Goal: Task Accomplishment & Management: Manage account settings

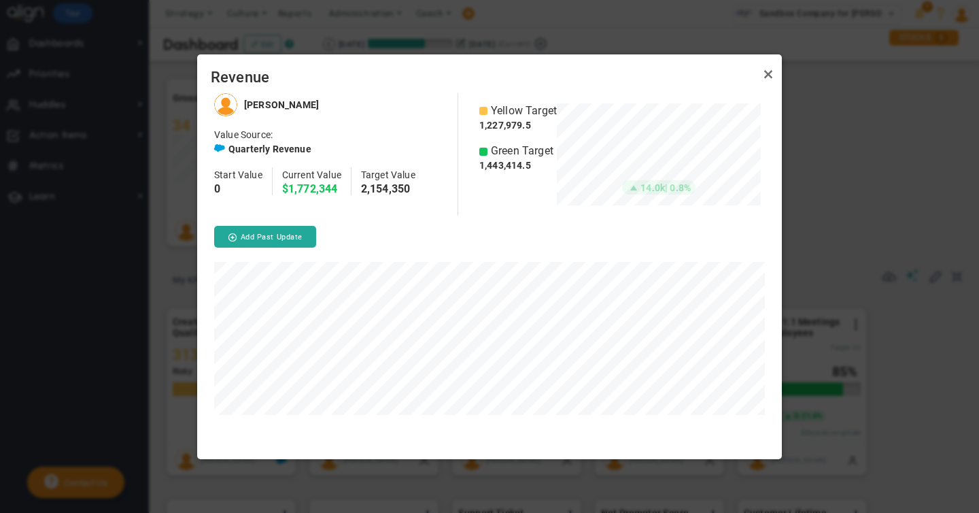
scroll to position [365, 585]
click at [767, 75] on link "Close" at bounding box center [768, 75] width 16 height 16
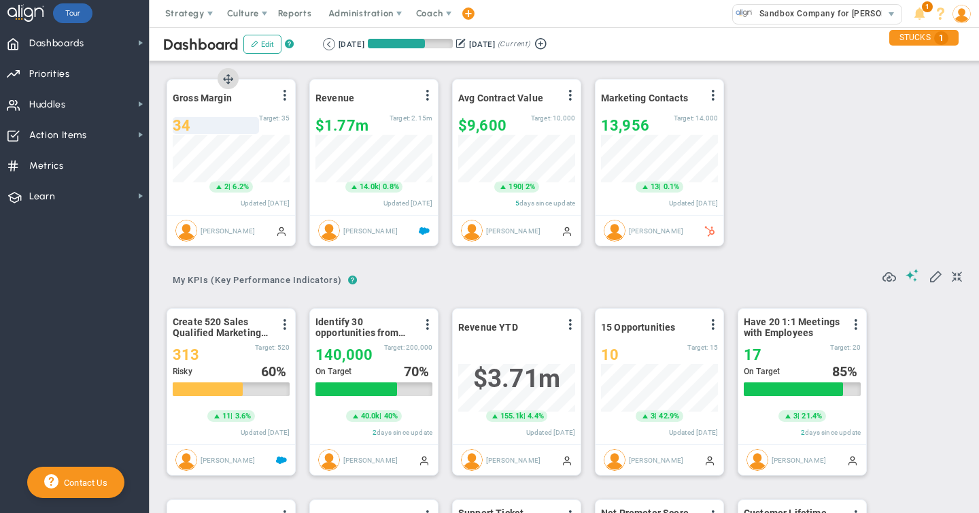
click at [196, 123] on div "34" at bounding box center [216, 125] width 86 height 17
type input "31"
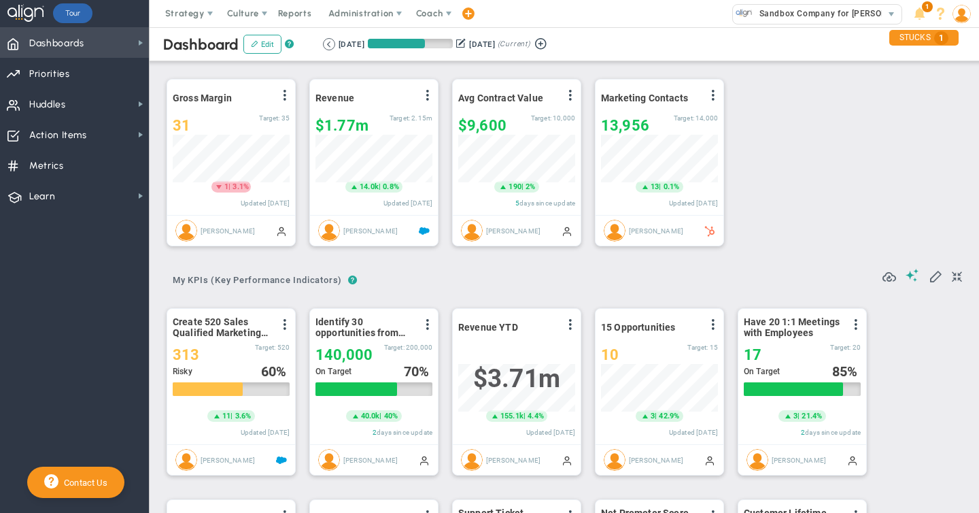
click at [131, 41] on span "Dashboards Dashboards" at bounding box center [74, 42] width 149 height 31
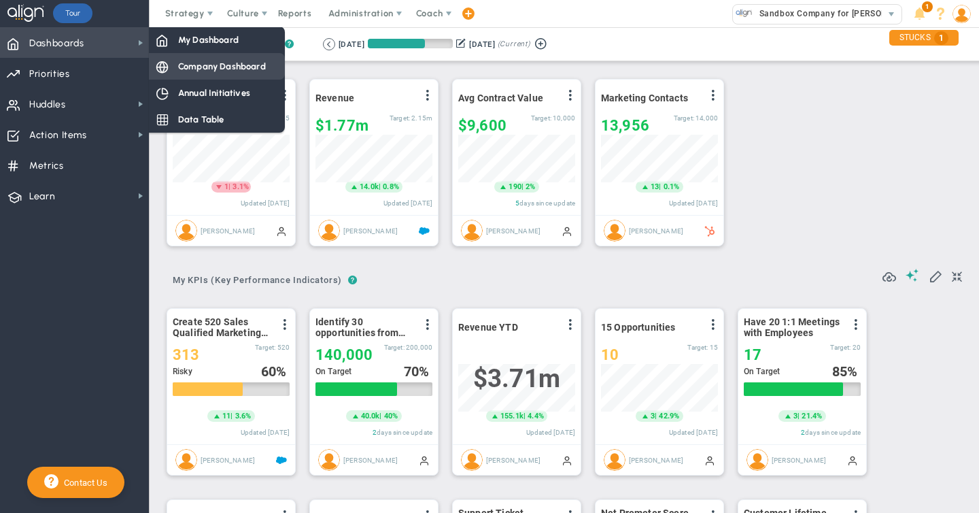
click at [218, 66] on span "Company Dashboard" at bounding box center [222, 66] width 88 height 13
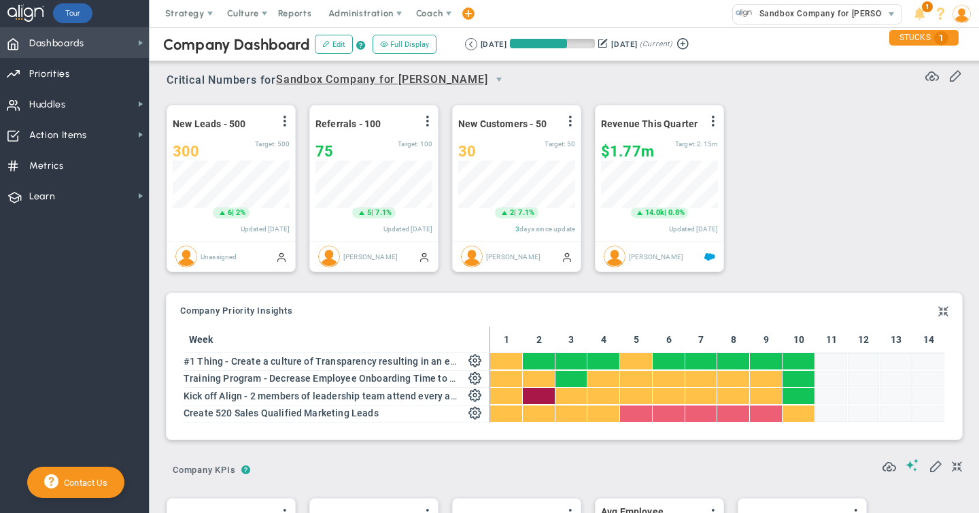
click at [63, 44] on span "Dashboards" at bounding box center [56, 43] width 55 height 29
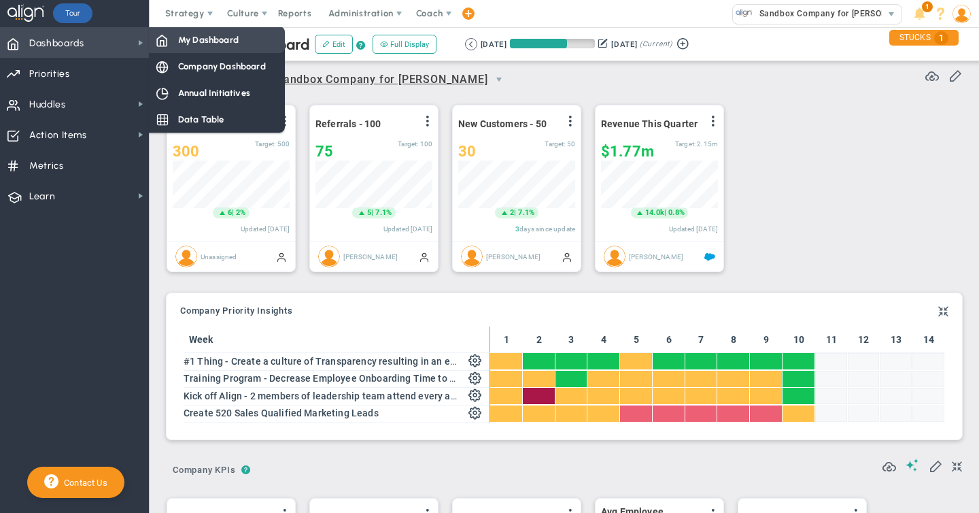
click at [185, 37] on span "My Dashboard" at bounding box center [208, 39] width 61 height 13
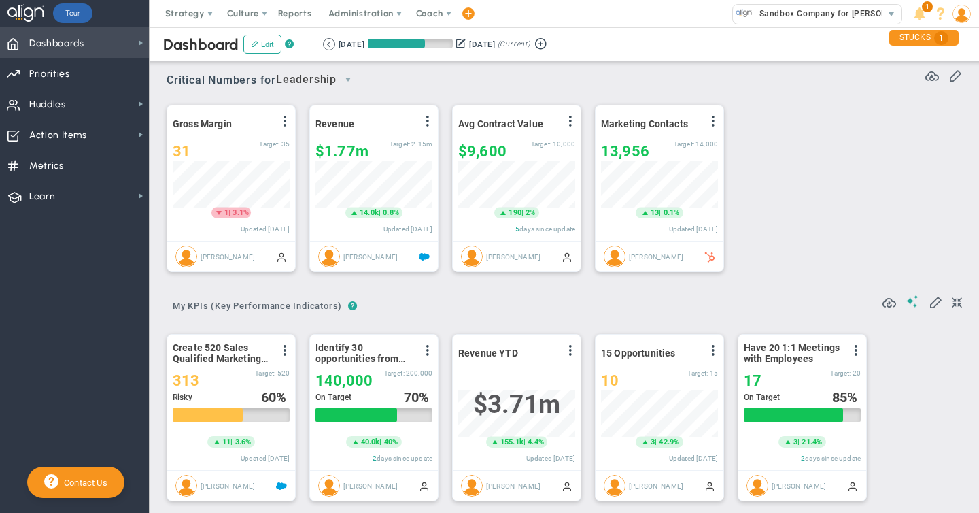
scroll to position [48, 117]
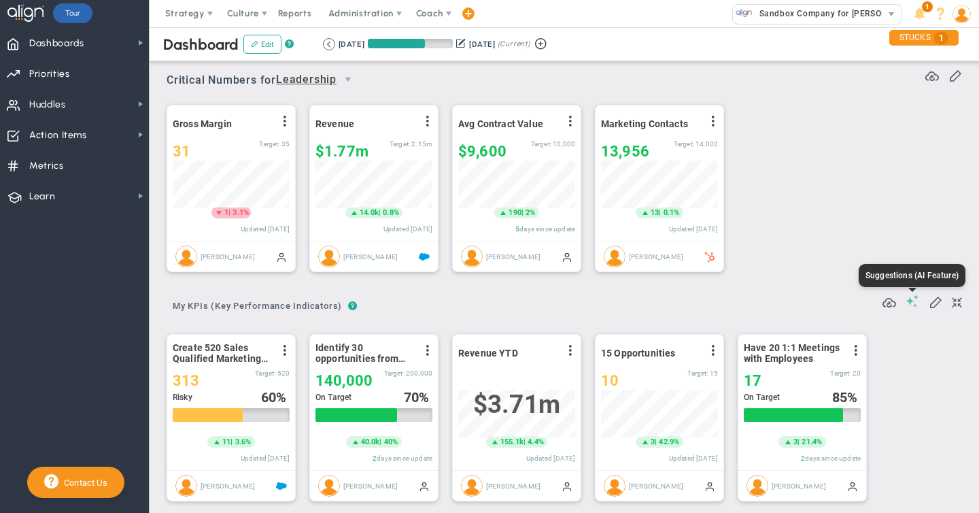
click at [911, 301] on span at bounding box center [913, 300] width 14 height 13
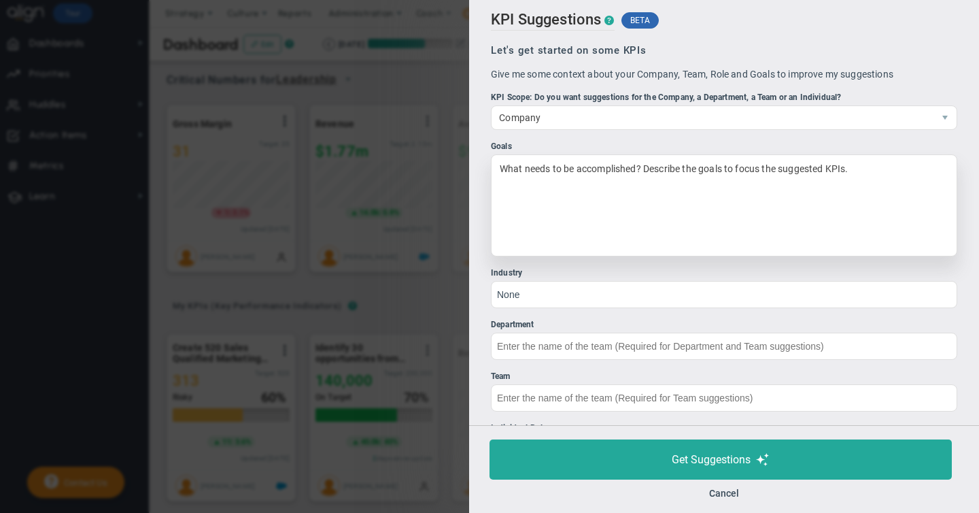
click at [547, 176] on div "What needs to be accomplished? Describe the goals to focus the suggested KPIs." at bounding box center [724, 205] width 466 height 102
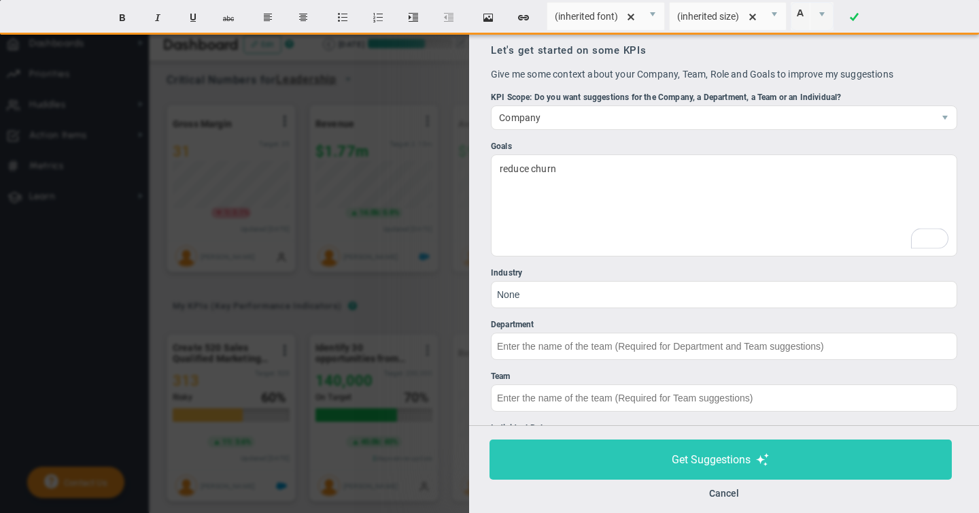
click at [698, 464] on span "Get Suggestions" at bounding box center [711, 459] width 79 height 13
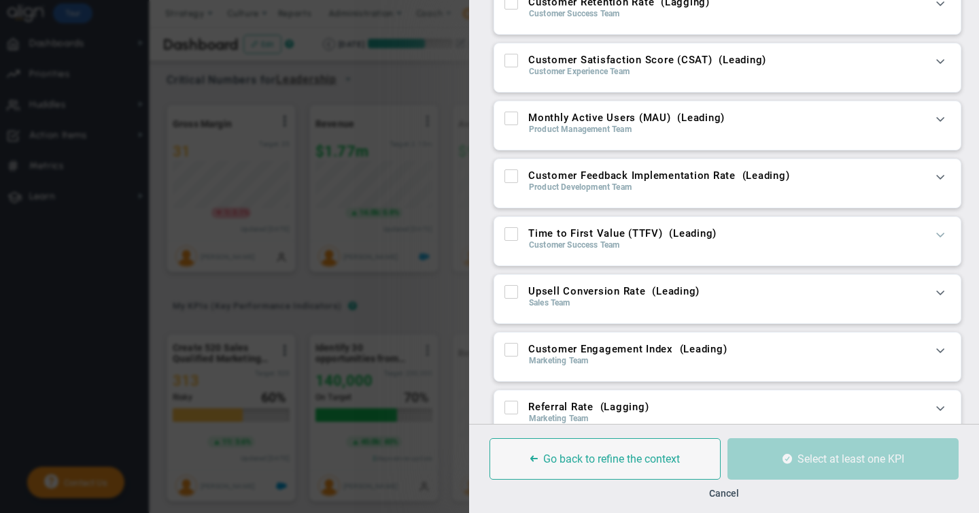
click at [940, 236] on span at bounding box center [940, 234] width 14 height 14
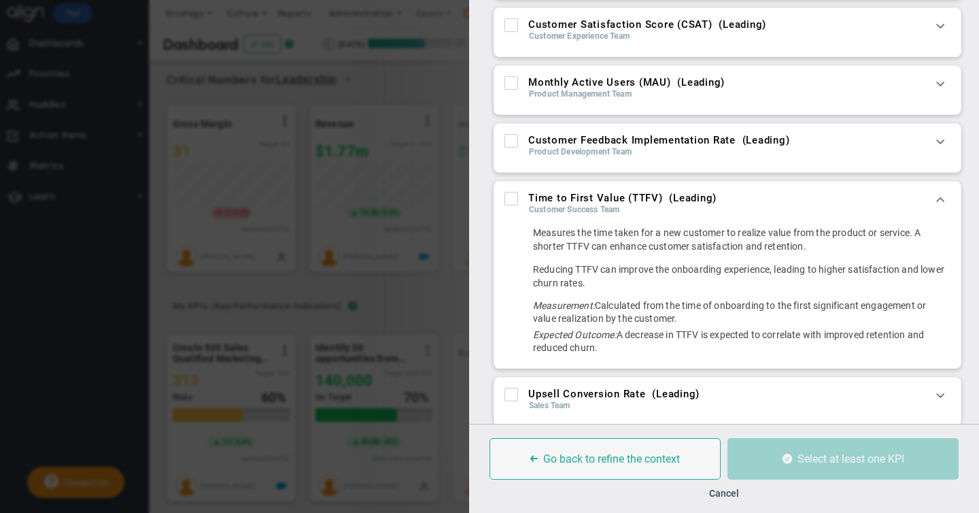
scroll to position [165, 0]
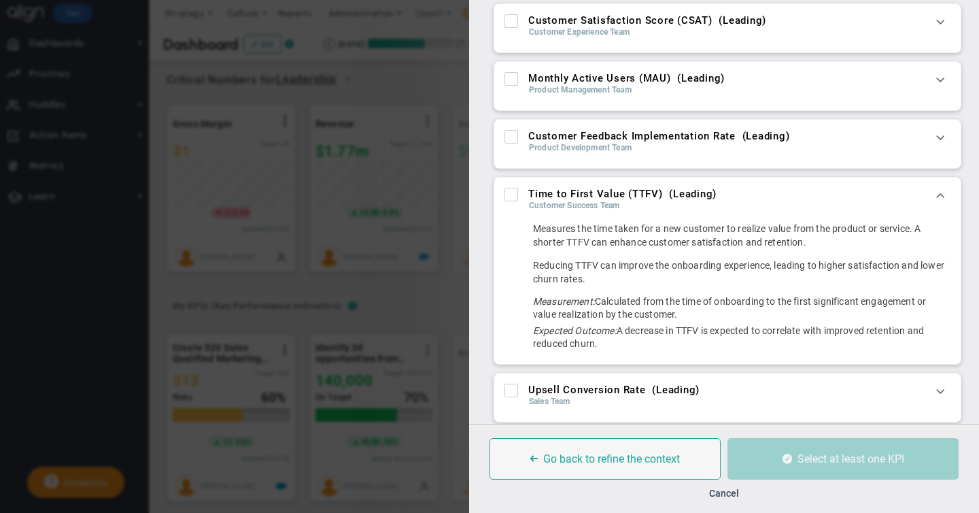
click at [517, 136] on span at bounding box center [511, 137] width 14 height 14
click at [517, 136] on input "Customer Feedback Implementation Rate ( Leading )" at bounding box center [512, 140] width 9 height 14
checkbox input "true"
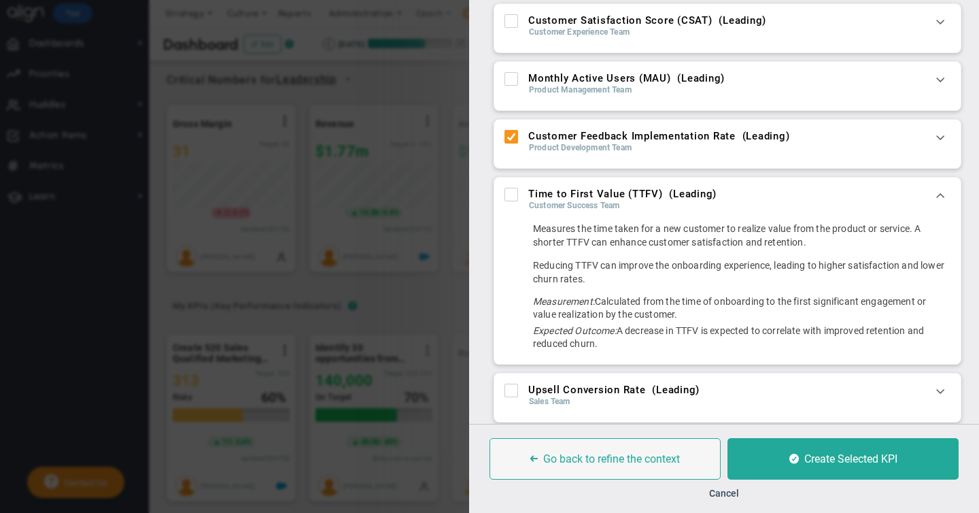
click at [512, 192] on input "Time to First Value (TTFV) ( Leading )" at bounding box center [512, 197] width 9 height 14
checkbox input "true"
click at [721, 493] on button "Cancel" at bounding box center [724, 492] width 30 height 11
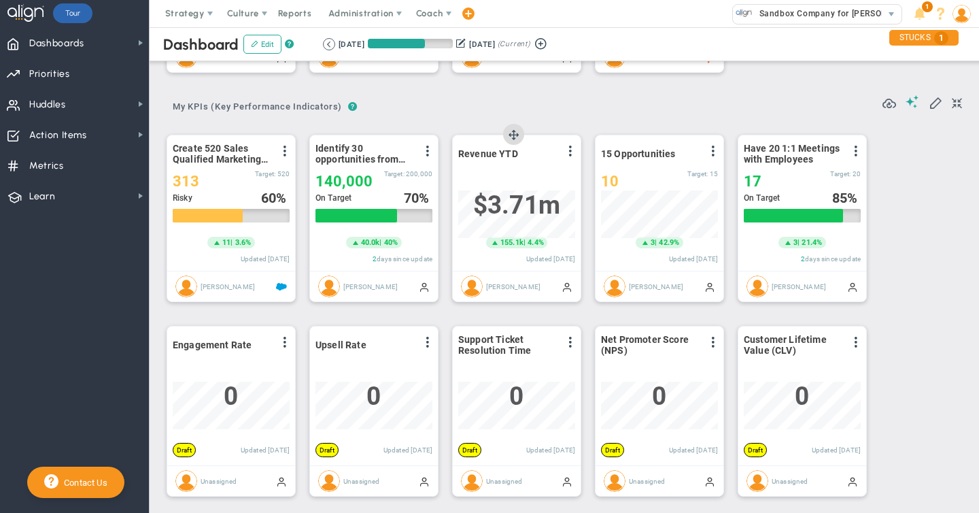
scroll to position [213, 0]
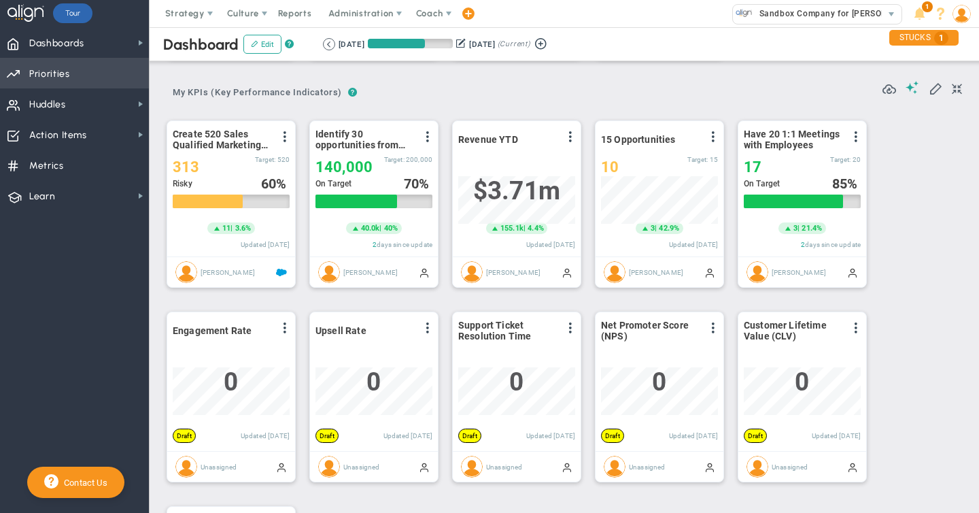
click at [55, 73] on span "Priorities" at bounding box center [49, 74] width 41 height 29
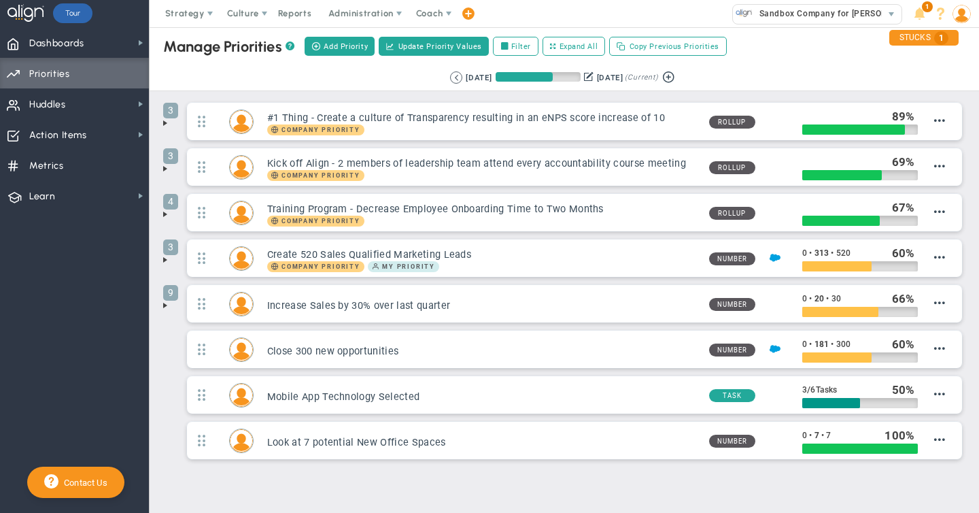
click at [167, 123] on span at bounding box center [165, 123] width 11 height 11
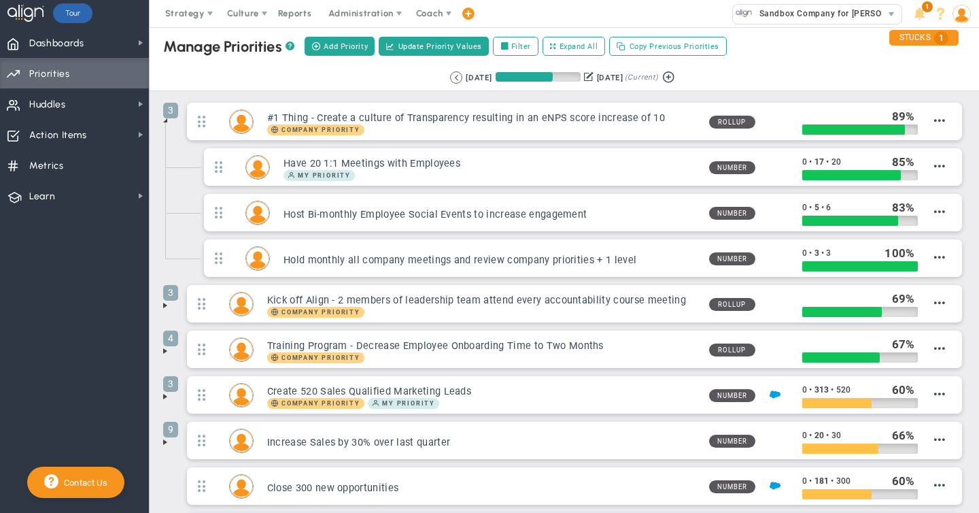
click at [166, 307] on span at bounding box center [165, 305] width 11 height 11
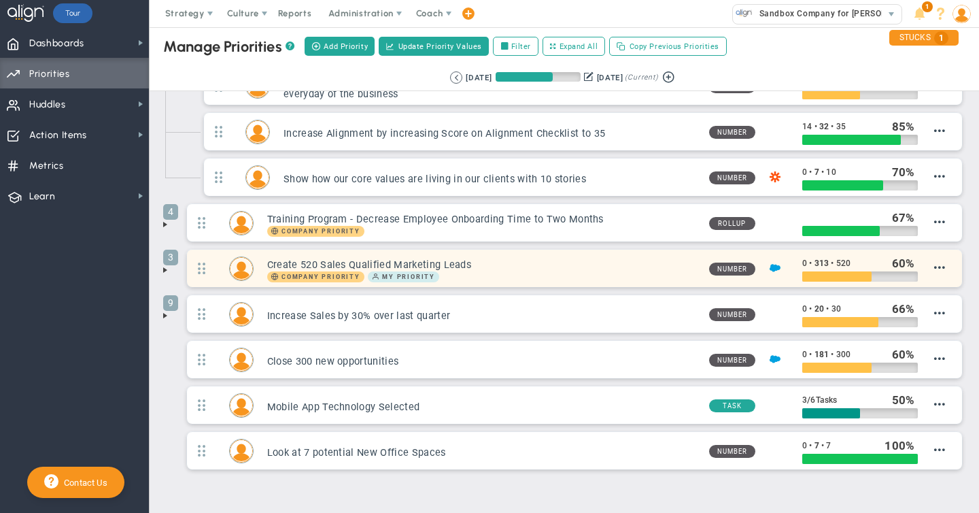
scroll to position [264, 0]
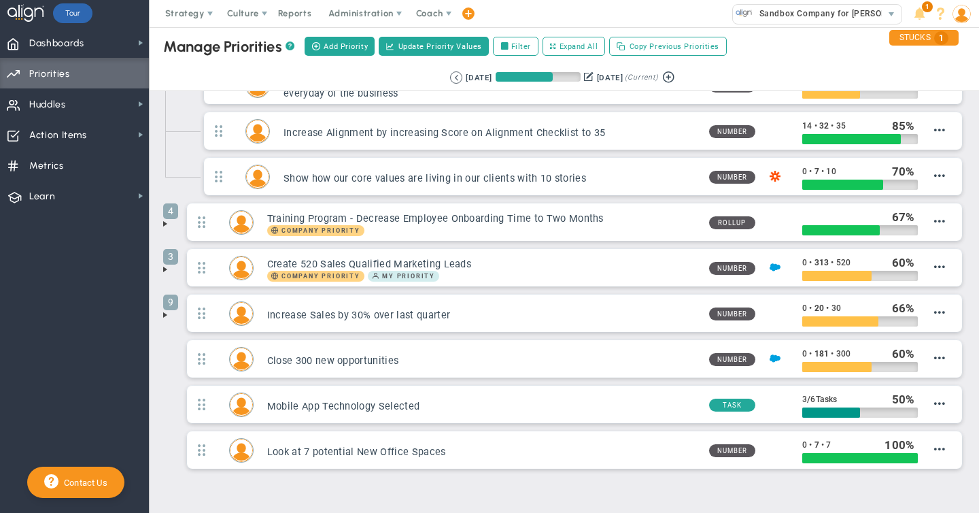
click at [164, 270] on span at bounding box center [165, 269] width 11 height 11
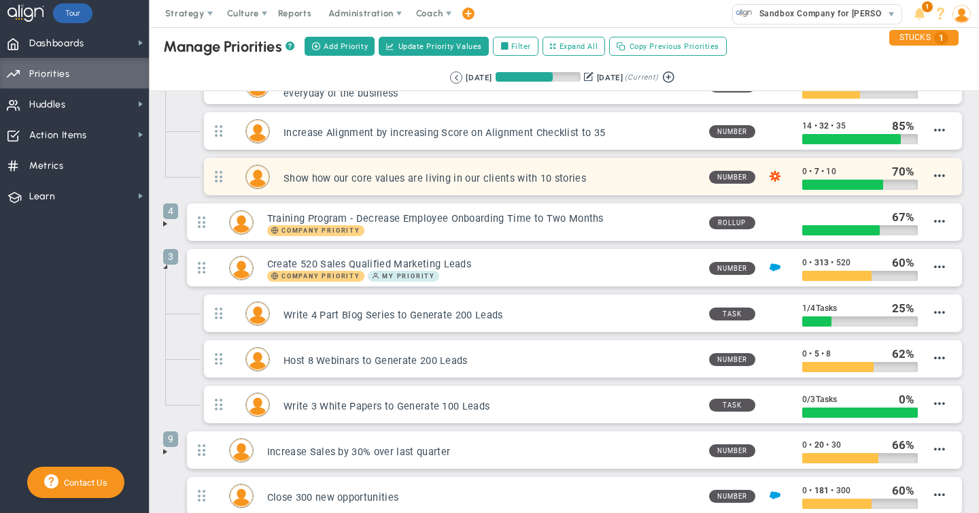
click at [465, 180] on h3 "Show how our core values are living in our clients with 10 stories" at bounding box center [491, 178] width 415 height 13
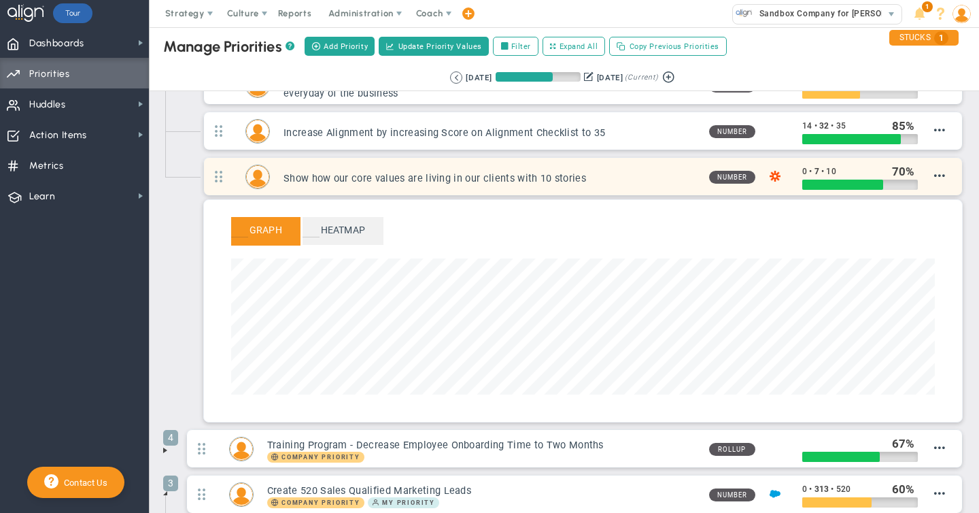
scroll to position [156, 704]
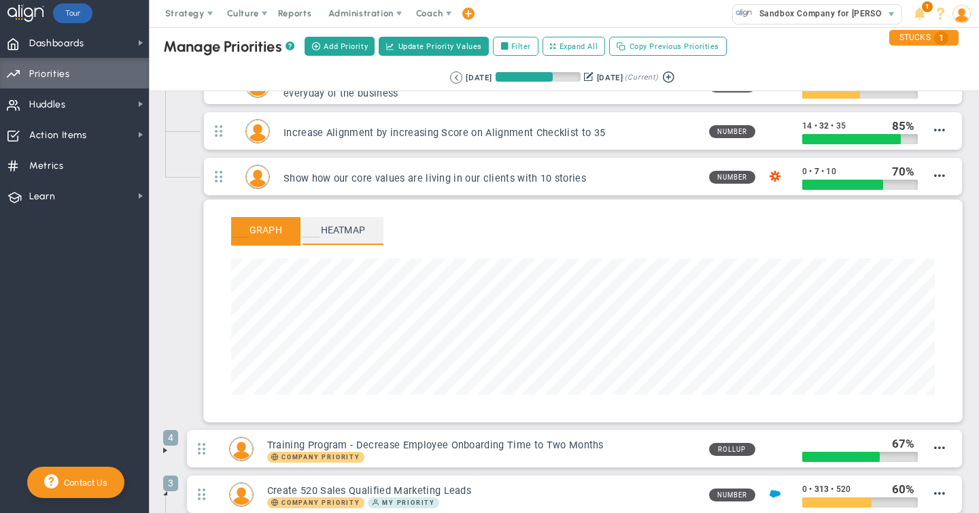
click at [344, 232] on span "Heatmap" at bounding box center [343, 230] width 81 height 27
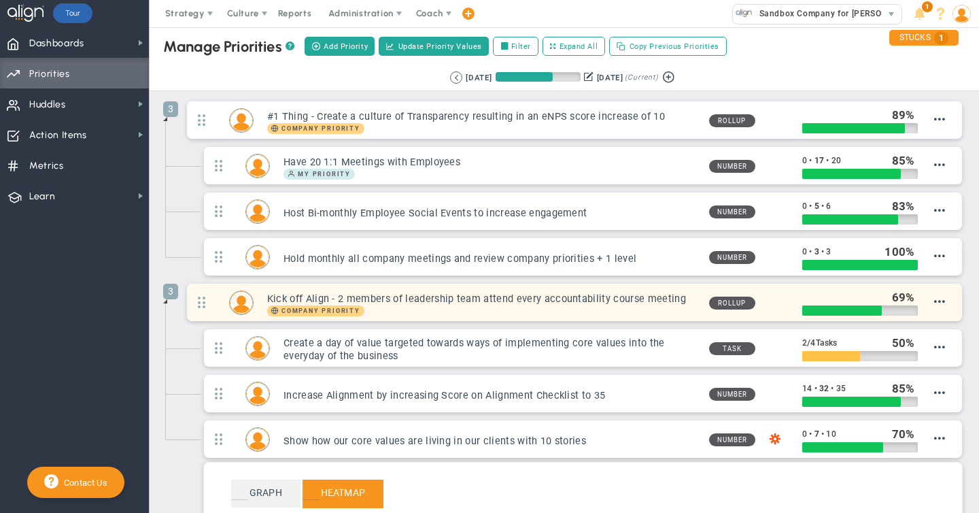
scroll to position [0, 0]
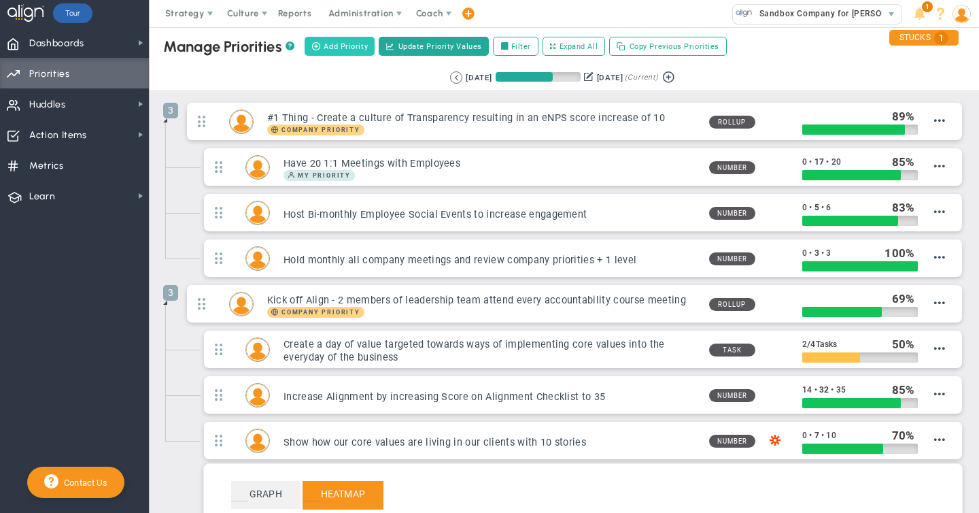
click at [341, 50] on span "Add Priority" at bounding box center [346, 47] width 44 height 12
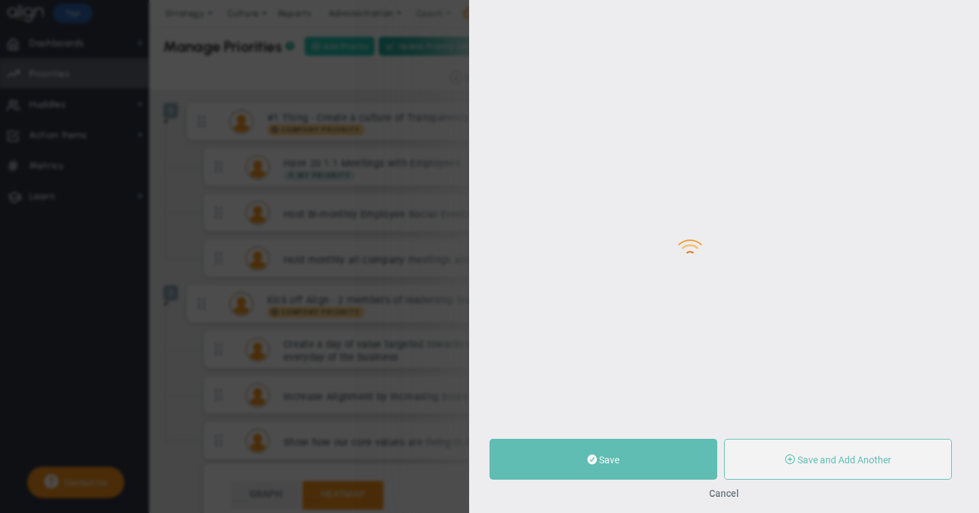
type input "0"
radio input "true"
type input "[PERSON_NAME]"
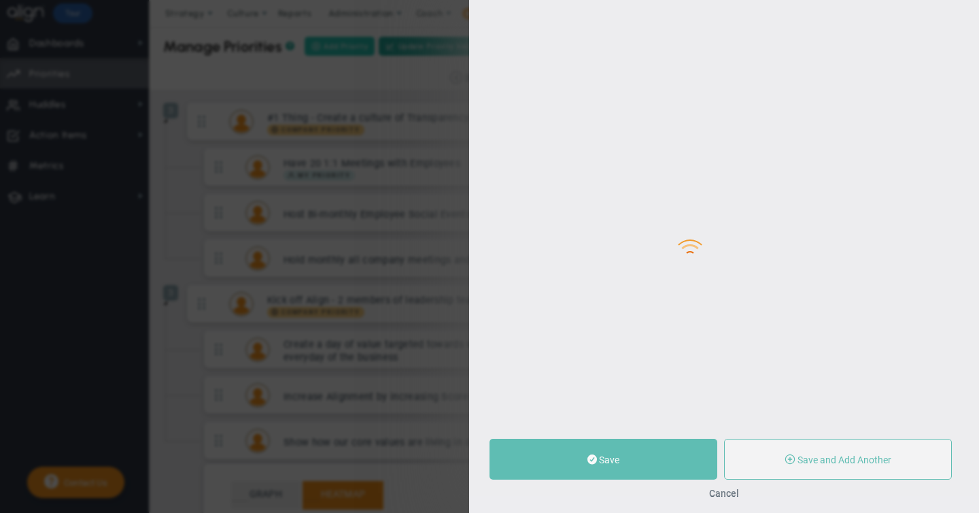
type input "0"
radio input "true"
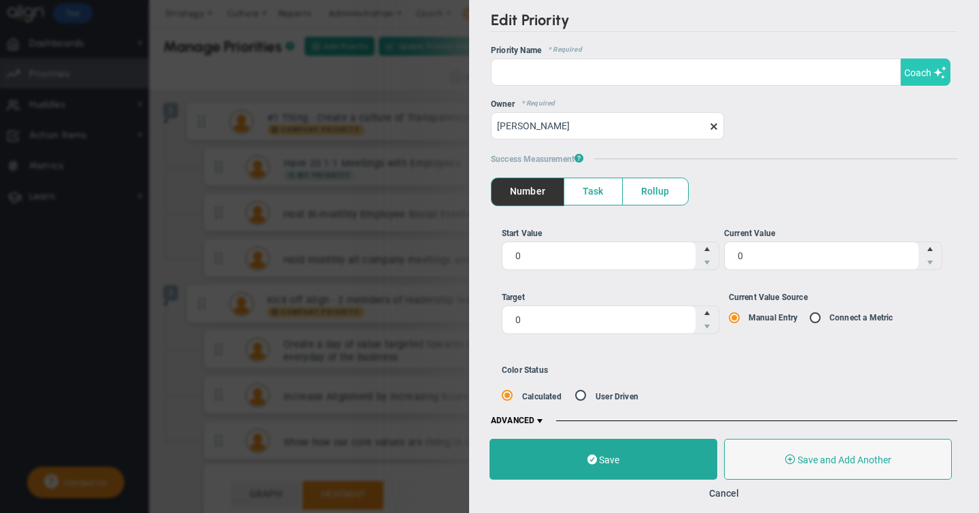
click at [914, 69] on span "Coach" at bounding box center [917, 72] width 27 height 11
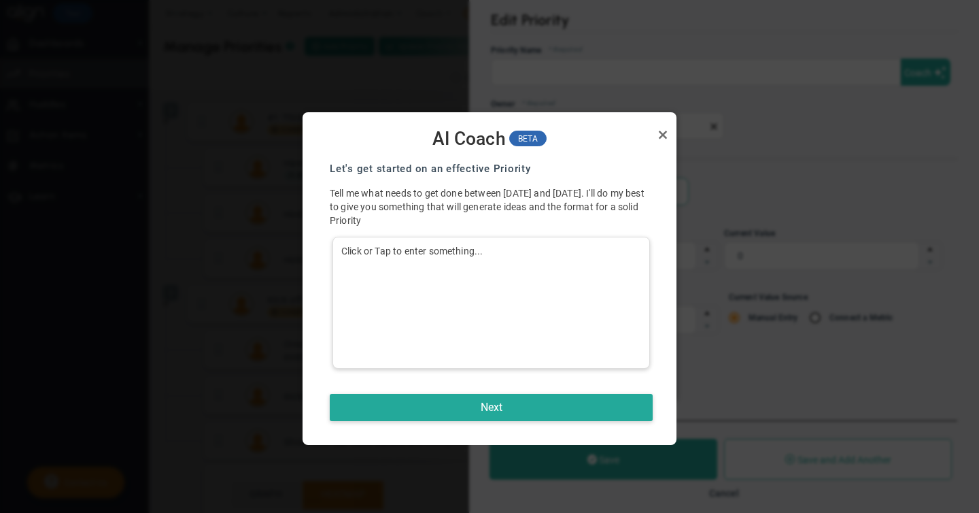
click at [359, 245] on div "Click or Tap to enter something..." at bounding box center [490, 303] width 317 height 132
click at [492, 407] on button "Next" at bounding box center [491, 407] width 323 height 27
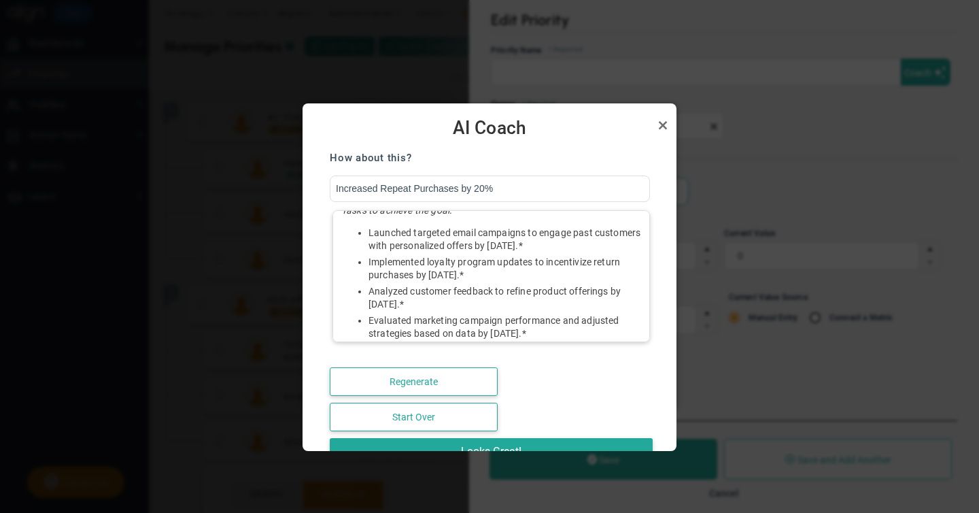
scroll to position [119, 0]
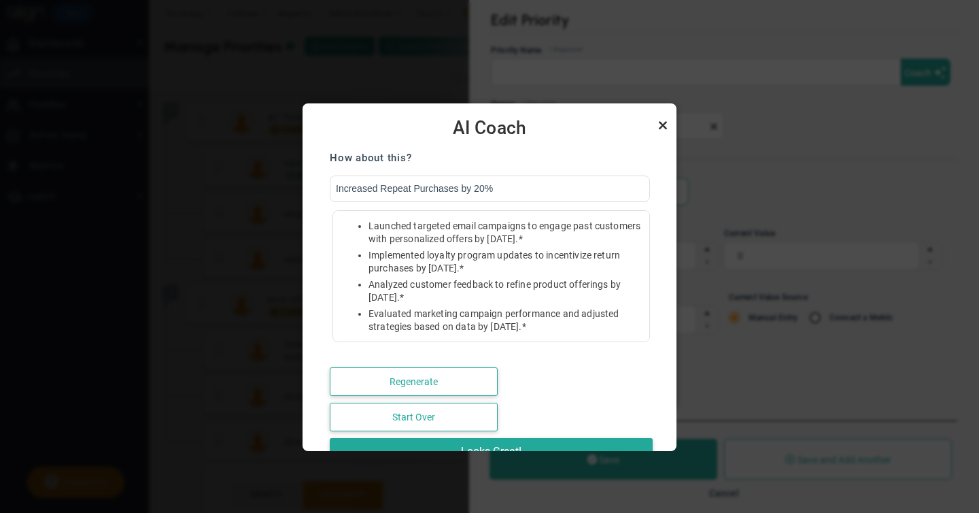
click at [662, 123] on link "Close" at bounding box center [663, 125] width 16 height 16
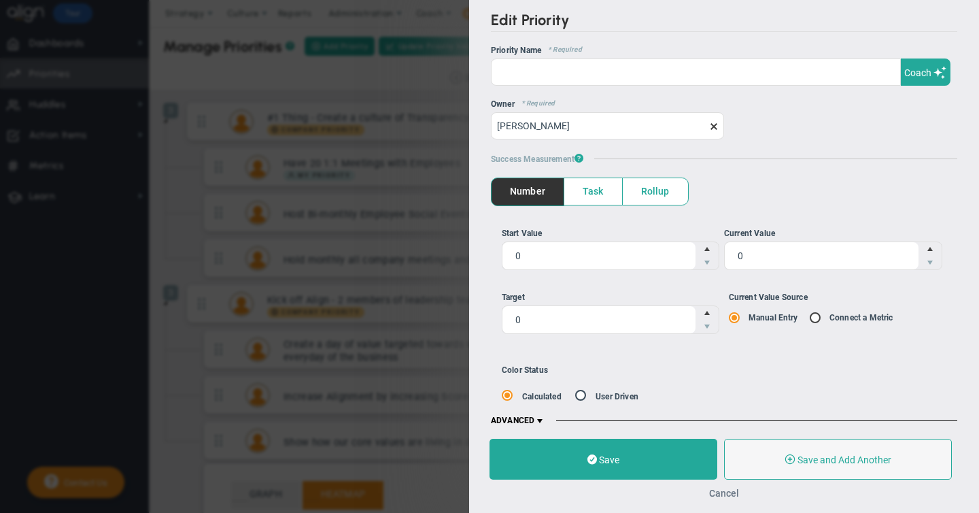
click at [727, 493] on button "Cancel" at bounding box center [724, 492] width 30 height 11
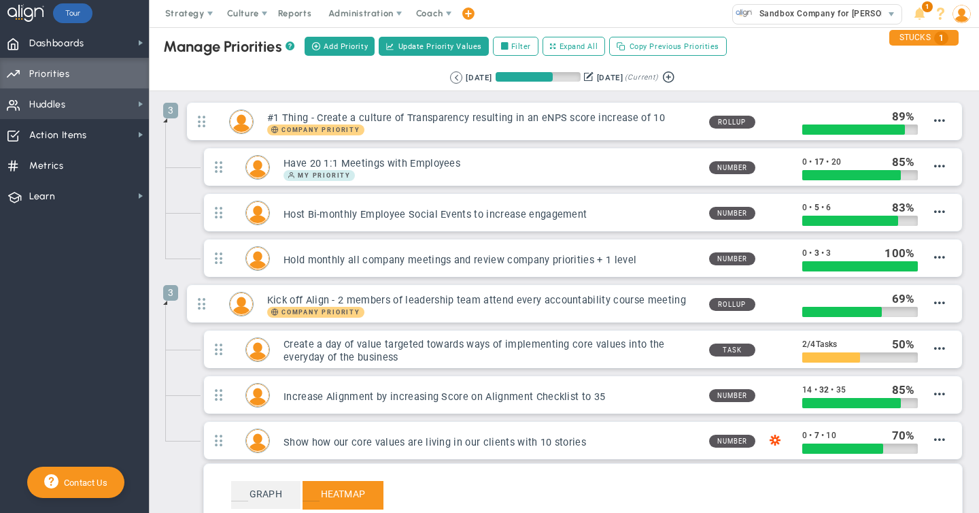
click at [49, 106] on span "Huddles" at bounding box center [47, 104] width 37 height 29
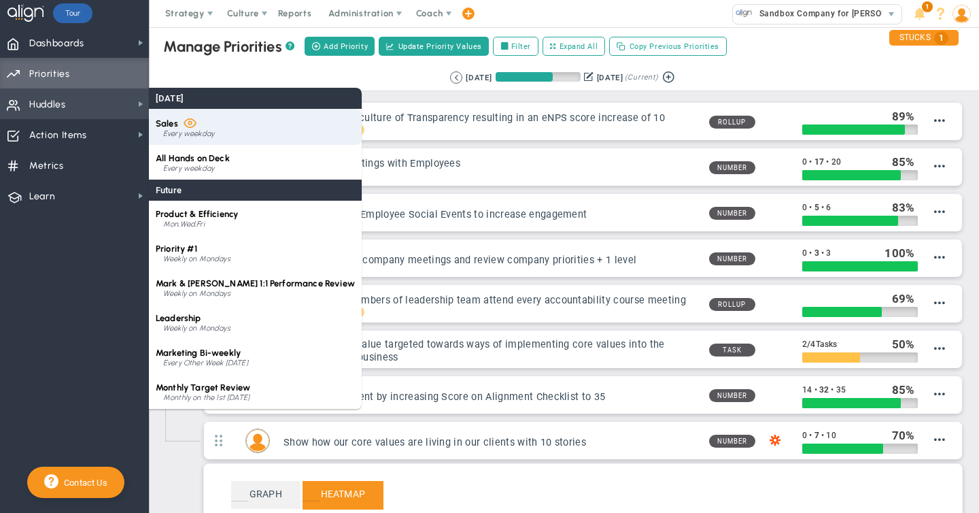
click at [178, 125] on div "Sales Every weekday" at bounding box center [255, 127] width 213 height 36
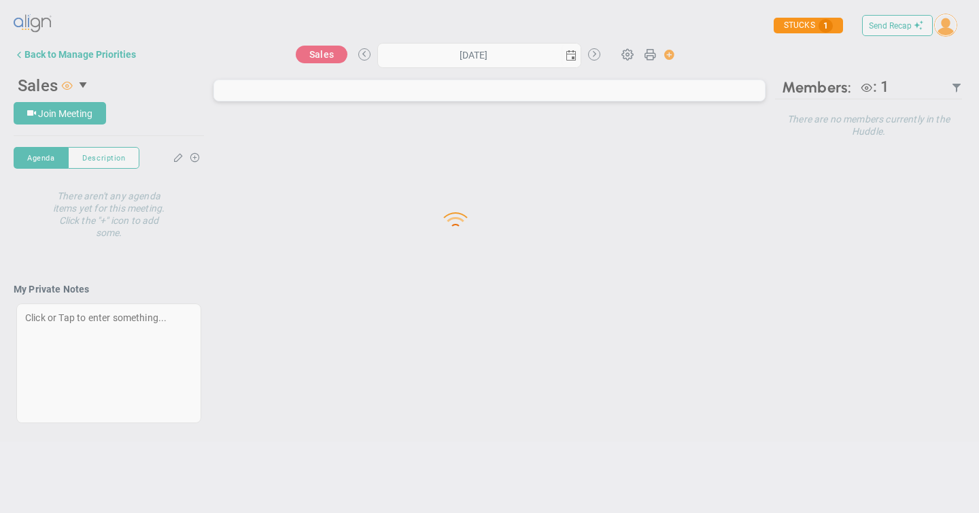
type input "[DATE]"
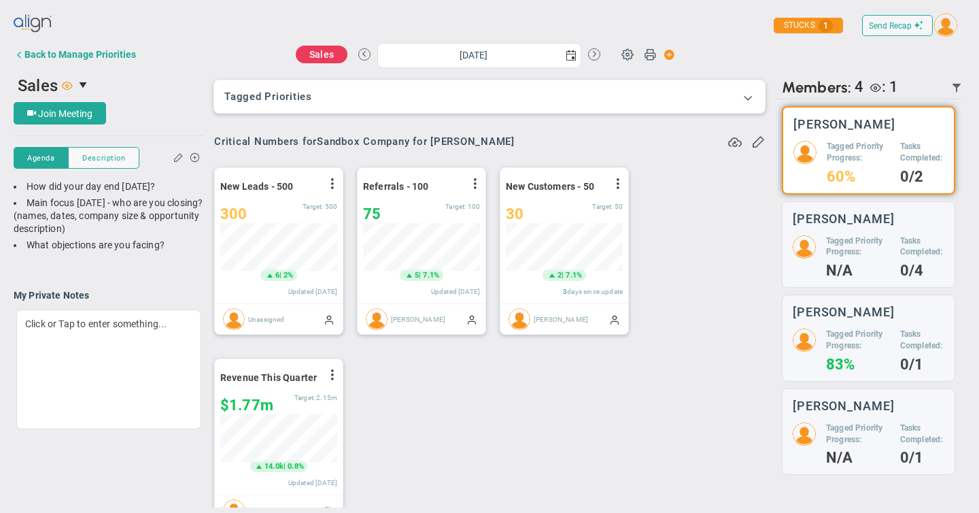
scroll to position [48, 117]
click at [746, 97] on span at bounding box center [748, 97] width 14 height 14
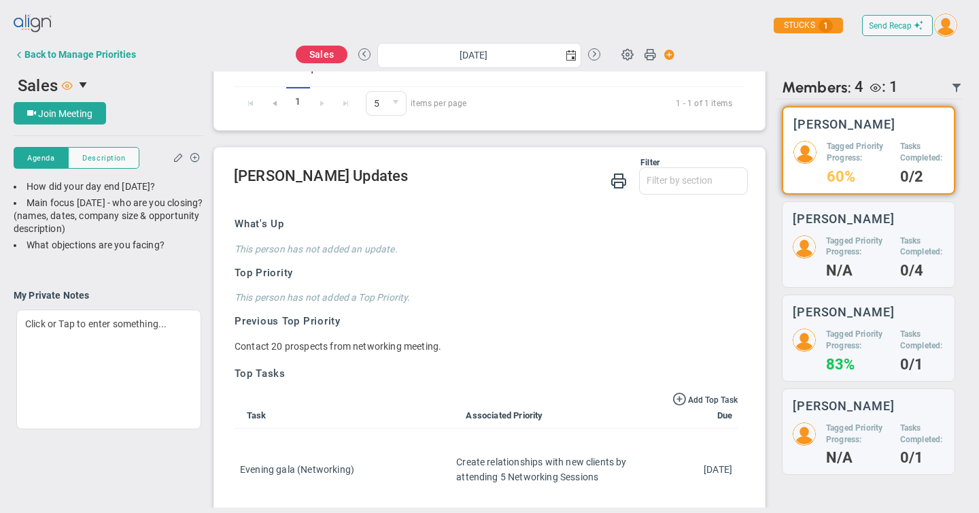
scroll to position [1023, 0]
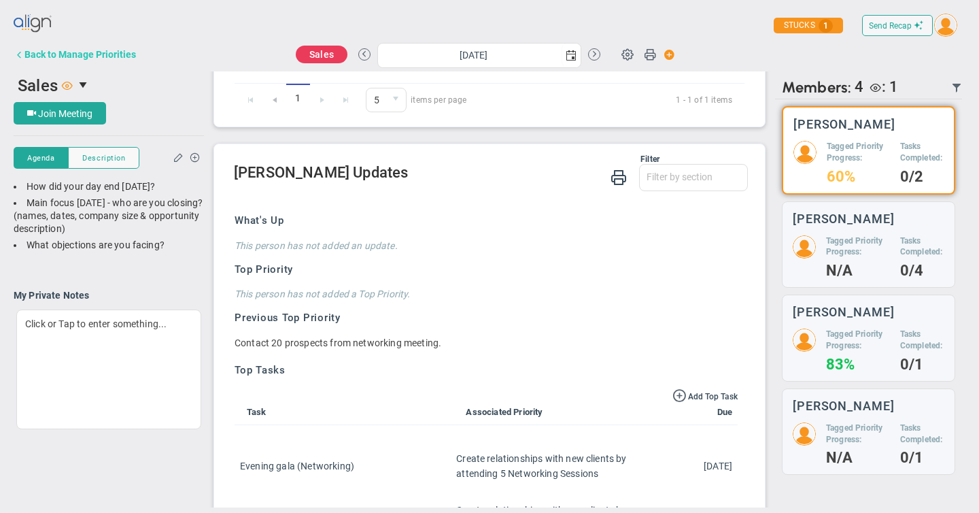
click at [41, 58] on div "Back to Manage Priorities" at bounding box center [79, 54] width 111 height 11
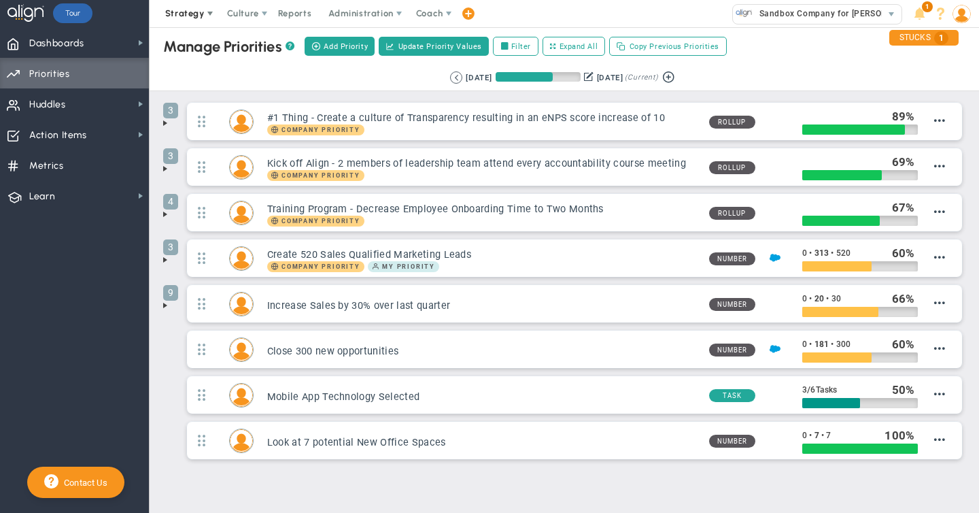
click at [208, 14] on span at bounding box center [210, 13] width 11 height 11
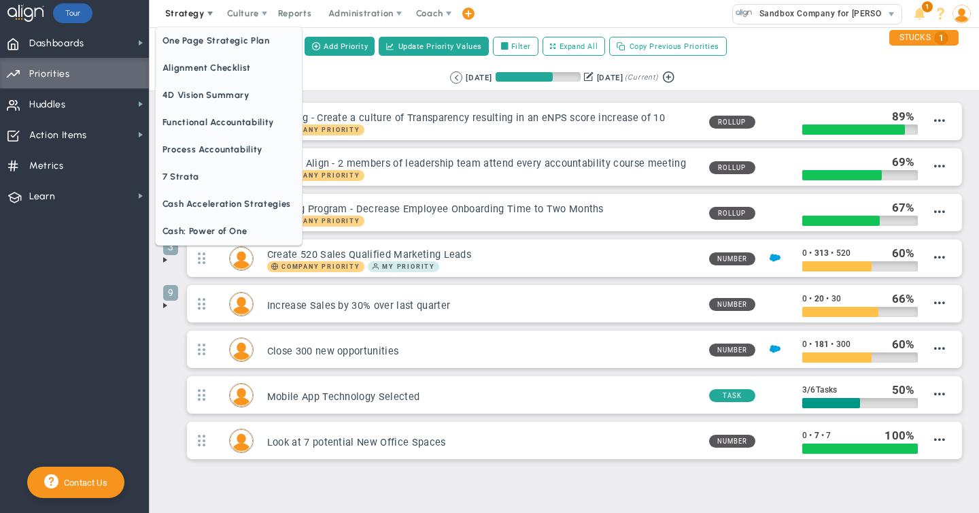
click at [205, 13] on span at bounding box center [210, 13] width 11 height 11
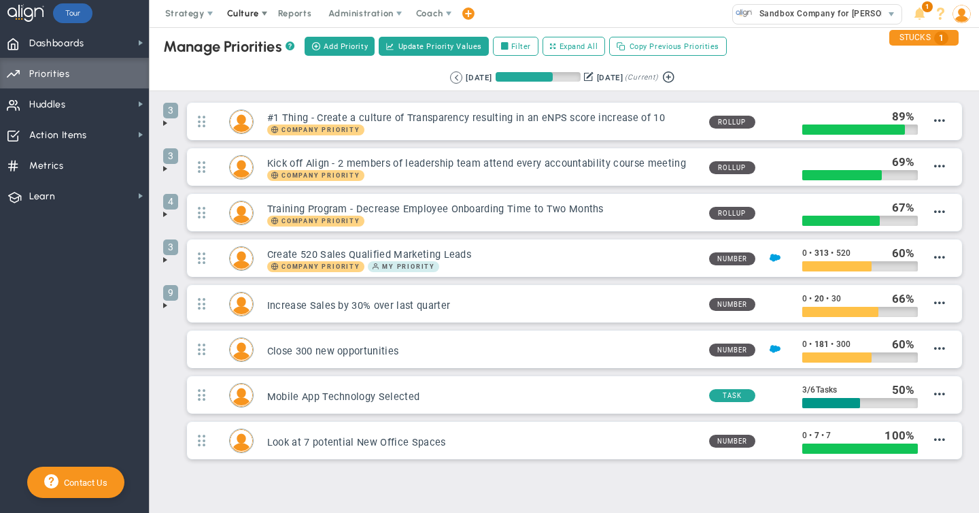
click at [255, 16] on span "Culture" at bounding box center [243, 13] width 32 height 10
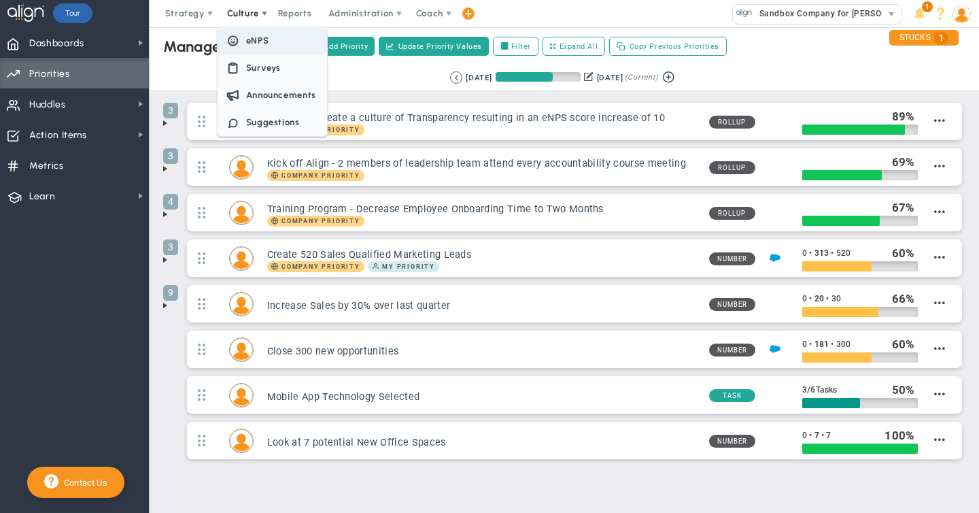
click at [253, 39] on span "eNPS" at bounding box center [257, 40] width 23 height 10
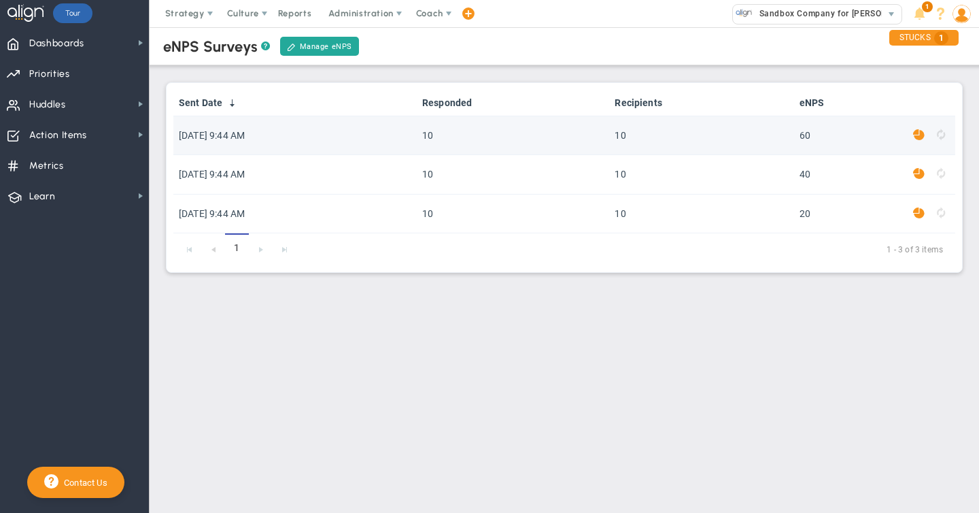
click at [918, 133] on span at bounding box center [919, 135] width 12 height 16
